Goal: Find specific page/section: Find specific page/section

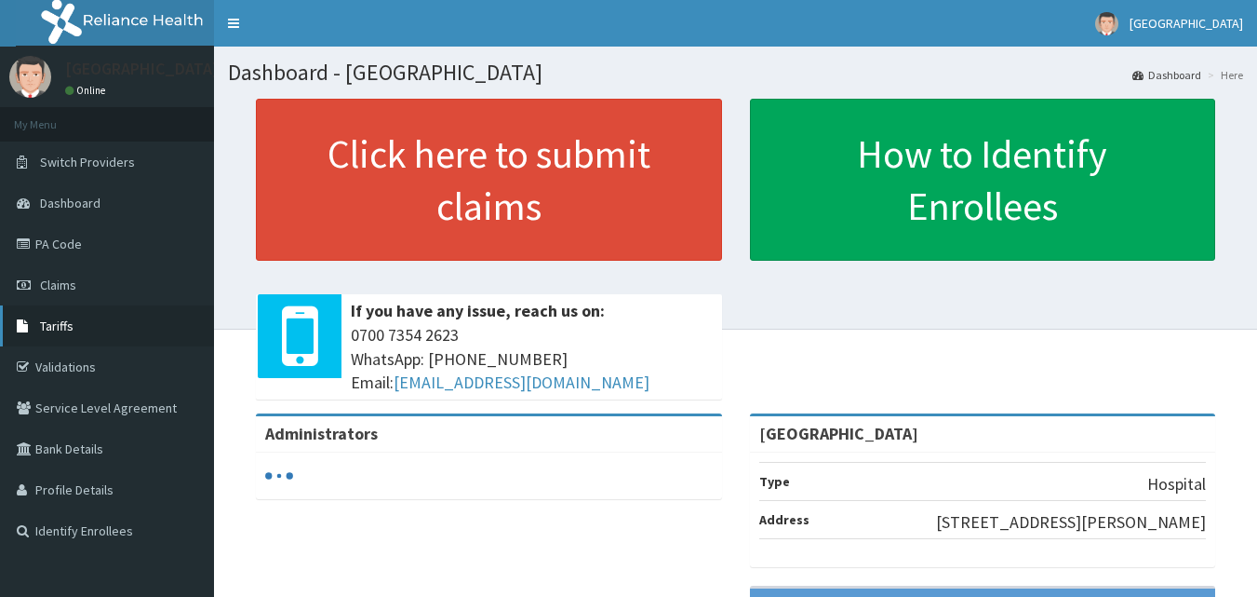
click at [92, 319] on link "Tariffs" at bounding box center [107, 325] width 214 height 41
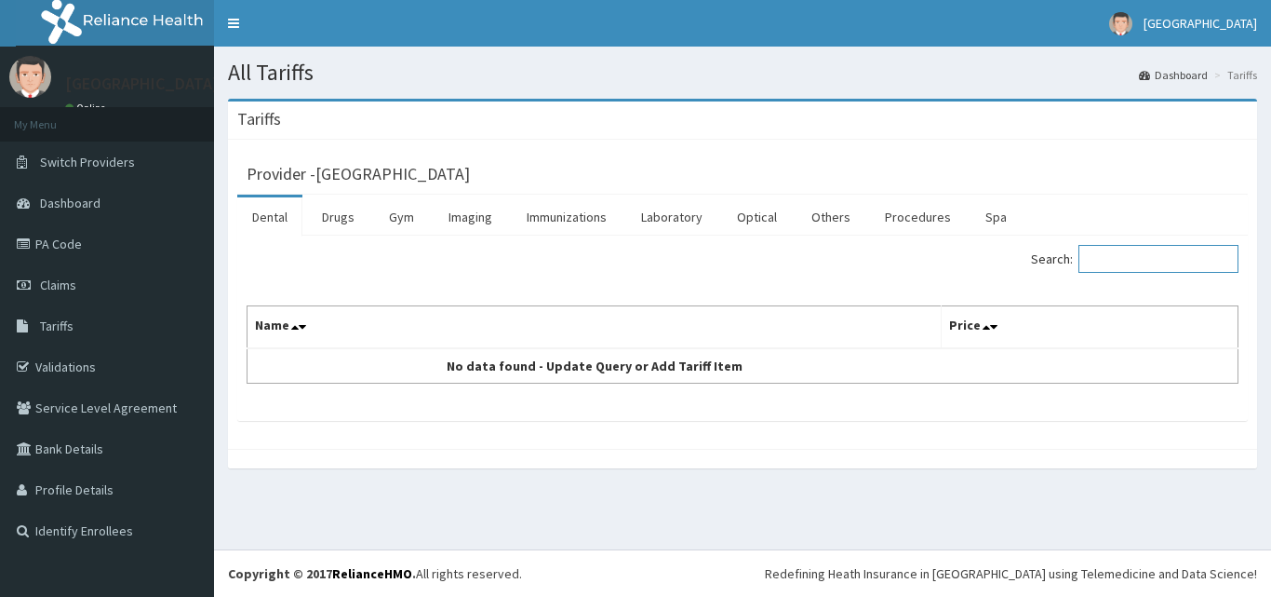
click at [1151, 269] on input "Search:" at bounding box center [1159, 259] width 160 height 28
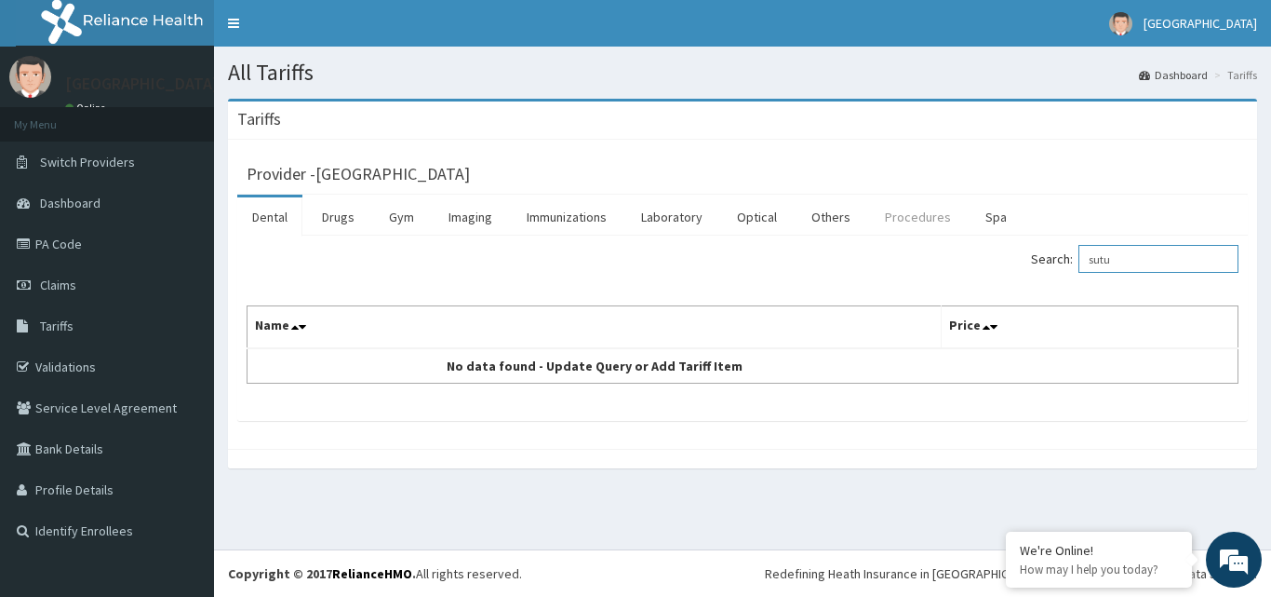
type input "sutu"
click at [935, 230] on link "Procedures" at bounding box center [918, 216] width 96 height 39
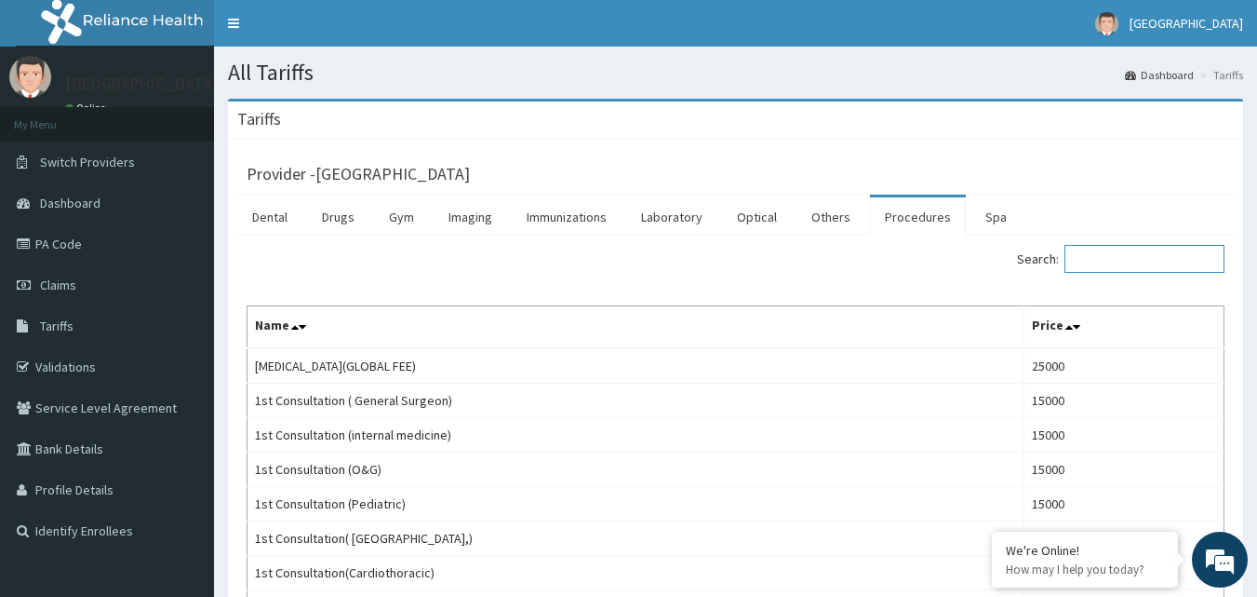
click at [1161, 262] on input "Search:" at bounding box center [1145, 259] width 160 height 28
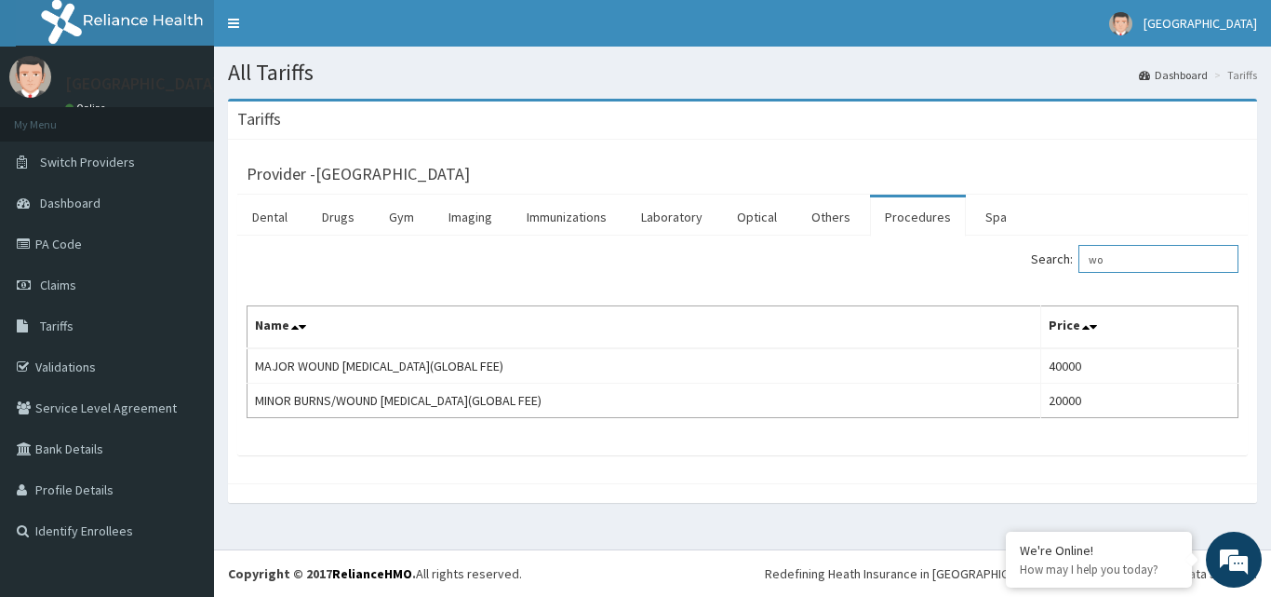
type input "w"
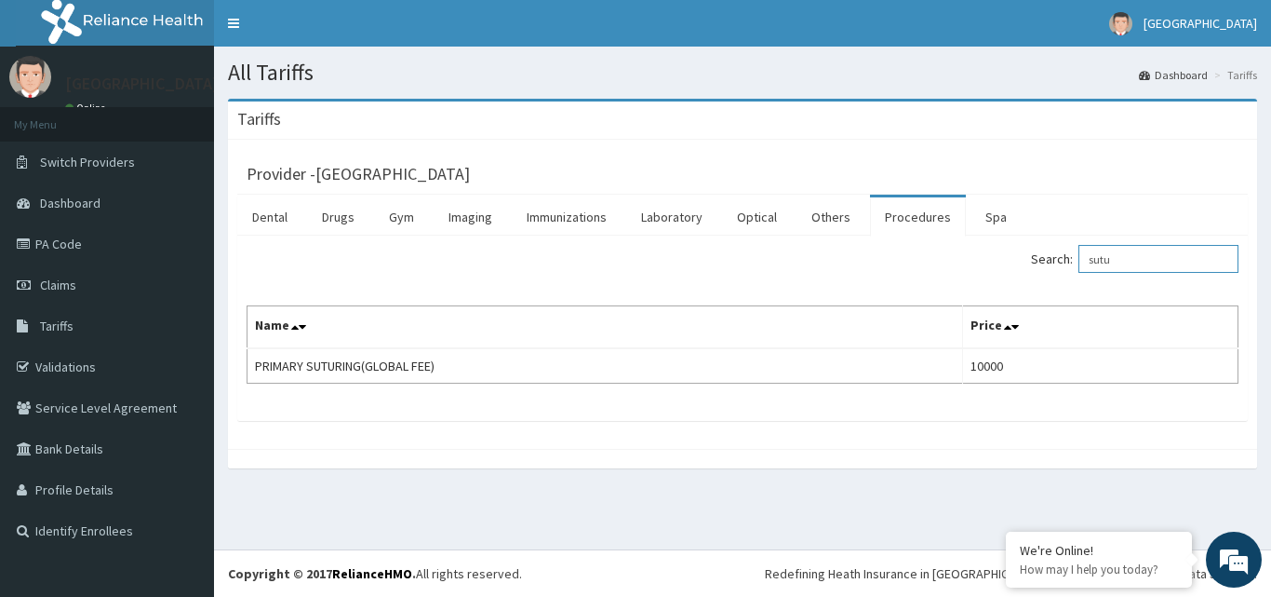
type input "sutu"
click at [777, 493] on section "Tariffs Provider - Legend Hospital Dental Drugs Gym Imaging Immunizations Labor…" at bounding box center [742, 293] width 1057 height 416
